Goal: Task Accomplishment & Management: Use online tool/utility

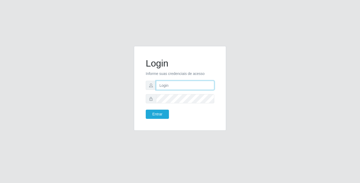
click at [178, 89] on input "text" at bounding box center [185, 85] width 58 height 9
click at [178, 86] on input "text" at bounding box center [185, 85] width 58 height 9
type input "[PERSON_NAME]"
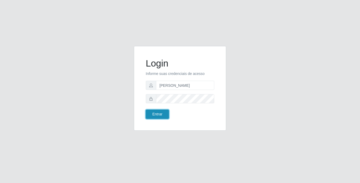
click at [163, 114] on button "Entrar" at bounding box center [157, 114] width 23 height 9
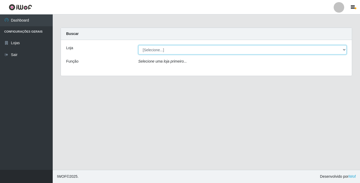
click at [218, 49] on select "[Selecione...] Bemais Supermercados - [GEOGRAPHIC_DATA]" at bounding box center [242, 49] width 208 height 9
select select "250"
click at [138, 45] on select "[Selecione...] Bemais Supermercados - [GEOGRAPHIC_DATA]" at bounding box center [242, 49] width 208 height 9
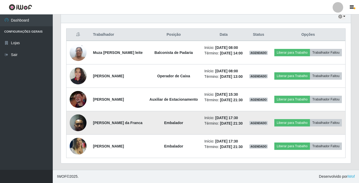
scroll to position [158, 0]
